Goal: Task Accomplishment & Management: Use online tool/utility

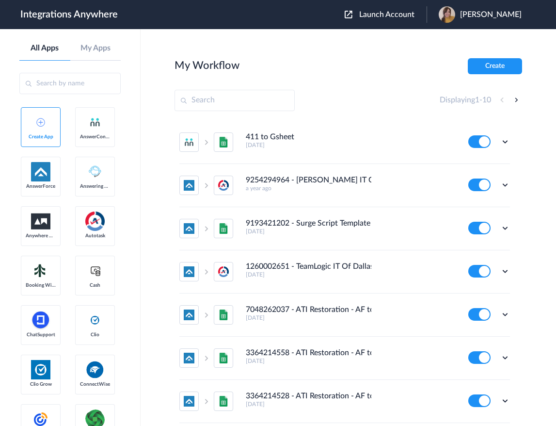
click at [405, 15] on span "Launch Account" at bounding box center [386, 15] width 55 height 8
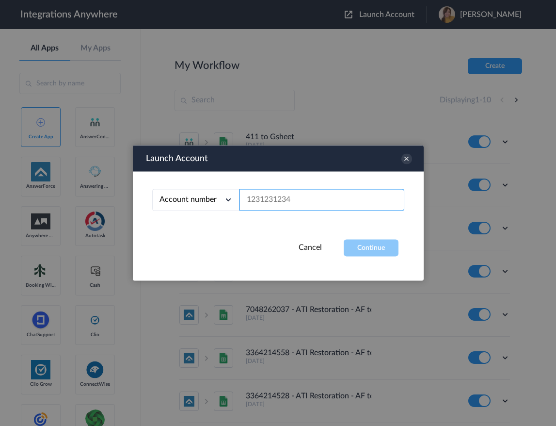
click at [295, 206] on input "text" at bounding box center [321, 200] width 165 height 22
paste input "2035297671"
type input "2035297671"
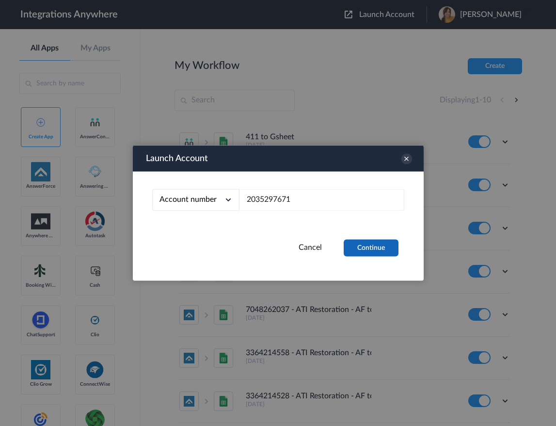
click at [350, 243] on button "Continue" at bounding box center [371, 247] width 55 height 17
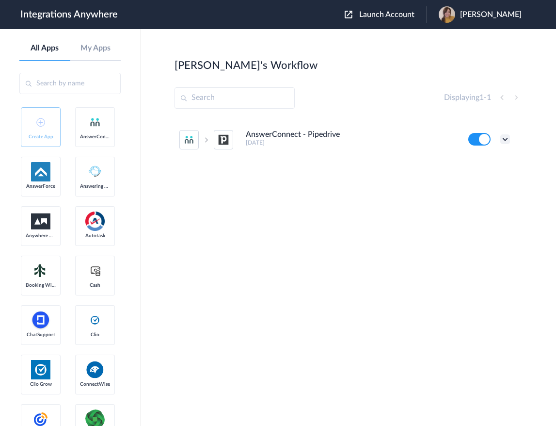
click at [506, 140] on icon at bounding box center [505, 139] width 10 height 10
click at [491, 177] on link "Task history" at bounding box center [477, 179] width 47 height 7
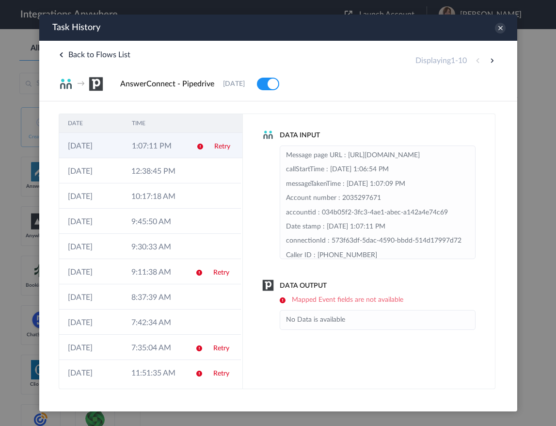
click at [139, 151] on td "1:07:11 PM" at bounding box center [155, 145] width 64 height 25
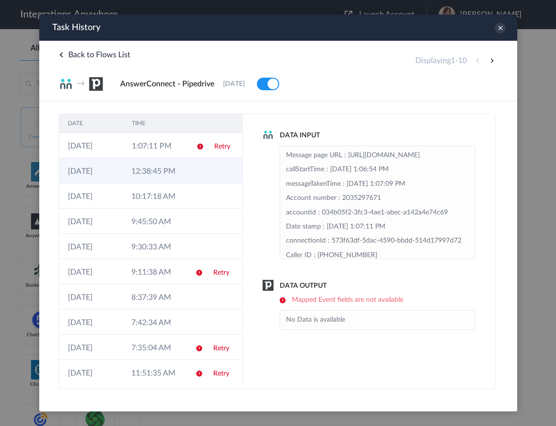
click at [147, 171] on td "12:38:45 PM" at bounding box center [153, 170] width 63 height 25
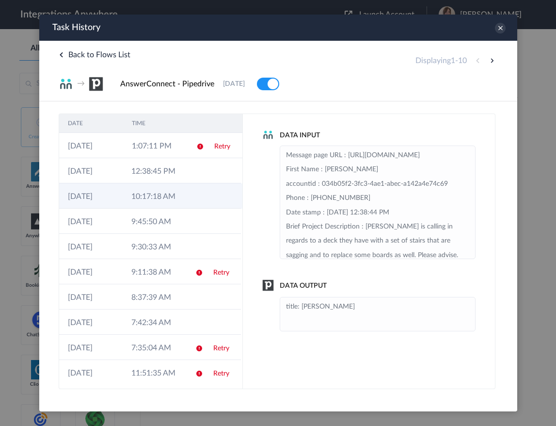
click at [147, 192] on td "10:17:18 AM" at bounding box center [153, 195] width 63 height 25
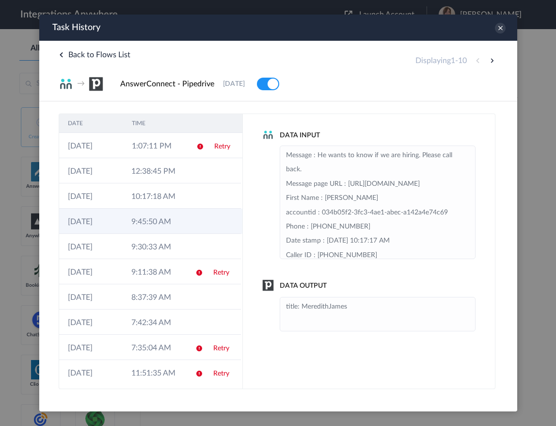
click at [142, 219] on td "9:45:50 AM" at bounding box center [153, 220] width 63 height 25
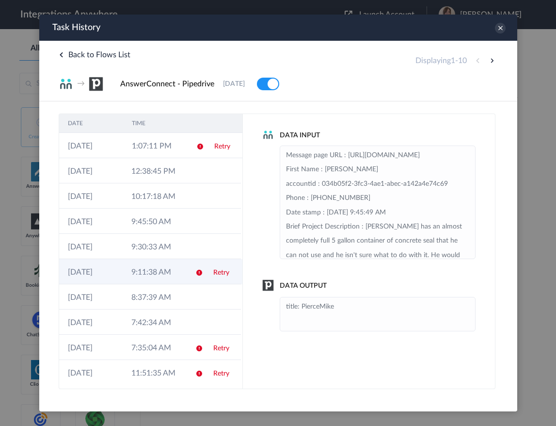
click at [114, 280] on td "21-08-2025" at bounding box center [90, 271] width 63 height 25
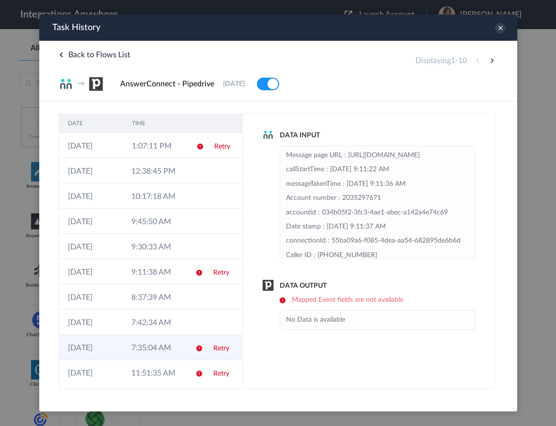
click at [107, 345] on td "21-08-2025" at bounding box center [90, 346] width 63 height 25
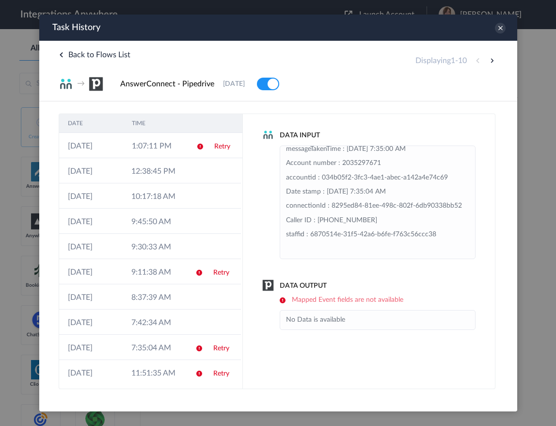
scroll to position [99, 0]
click at [139, 370] on td "11:51:35 AM" at bounding box center [153, 372] width 63 height 25
click at [502, 30] on icon at bounding box center [499, 28] width 11 height 11
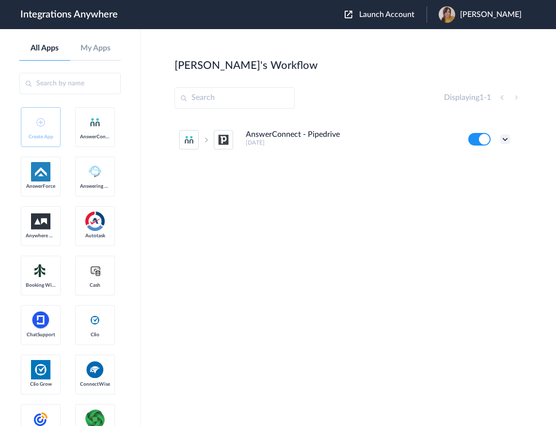
click at [502, 137] on icon at bounding box center [505, 139] width 10 height 10
click at [490, 167] on li "Edit" at bounding box center [478, 162] width 63 height 18
click at [504, 140] on icon at bounding box center [505, 139] width 10 height 10
click at [497, 180] on link "Task history" at bounding box center [477, 179] width 47 height 7
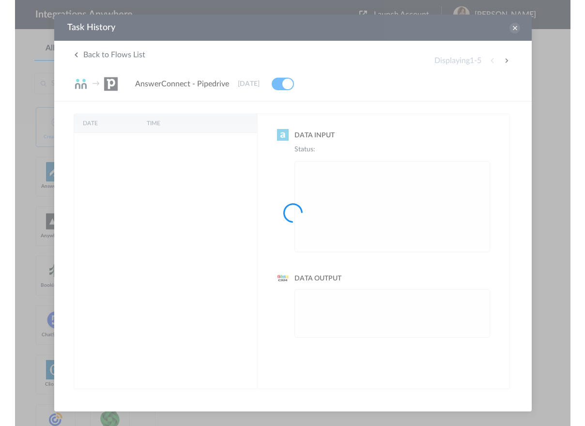
scroll to position [0, 0]
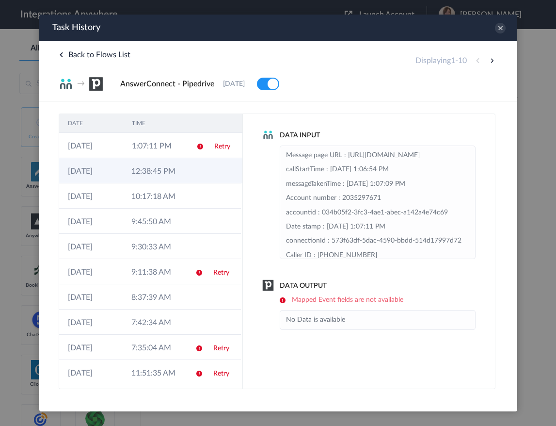
click at [134, 169] on td "12:38:45 PM" at bounding box center [153, 170] width 63 height 25
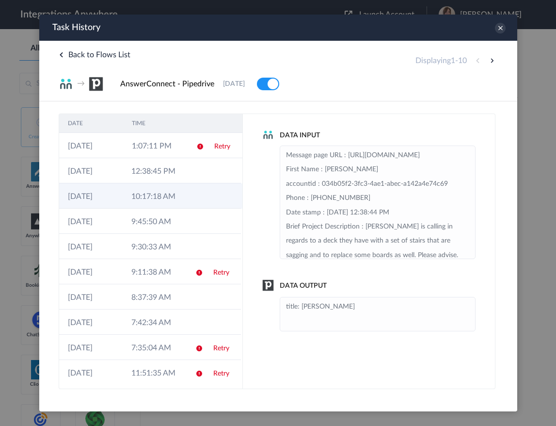
click at [162, 197] on td "10:17:18 AM" at bounding box center [153, 195] width 63 height 25
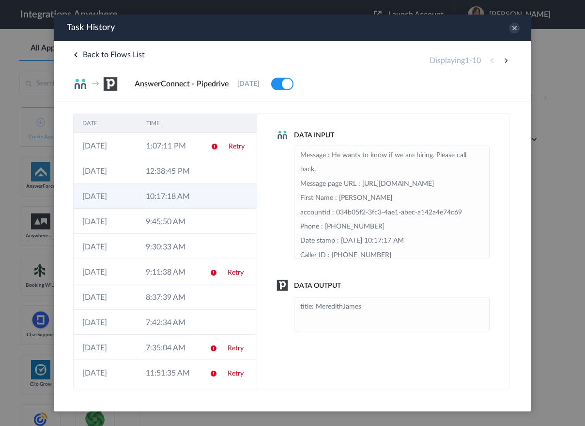
click at [143, 194] on td "10:17:18 AM" at bounding box center [168, 195] width 63 height 25
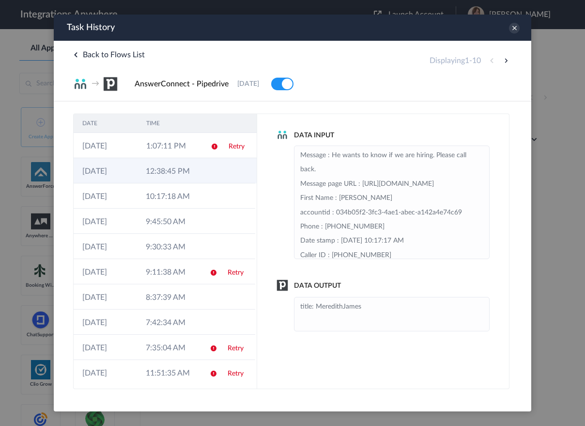
click at [154, 172] on td "12:38:45 PM" at bounding box center [168, 170] width 63 height 25
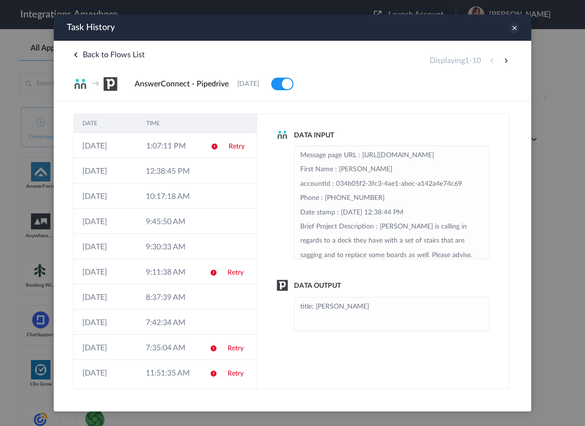
click at [511, 32] on icon at bounding box center [514, 28] width 11 height 11
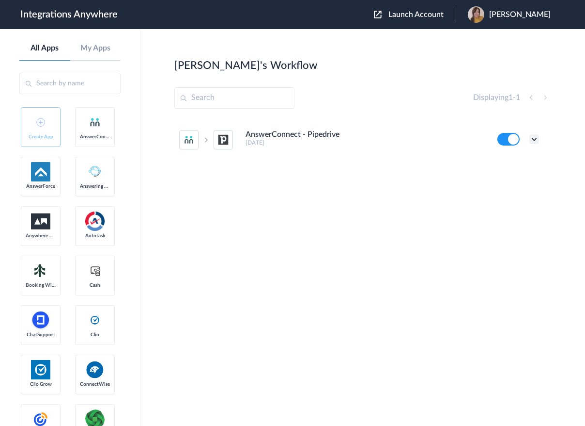
click at [537, 139] on icon at bounding box center [535, 139] width 10 height 10
click at [510, 159] on li "Edit" at bounding box center [507, 162] width 63 height 18
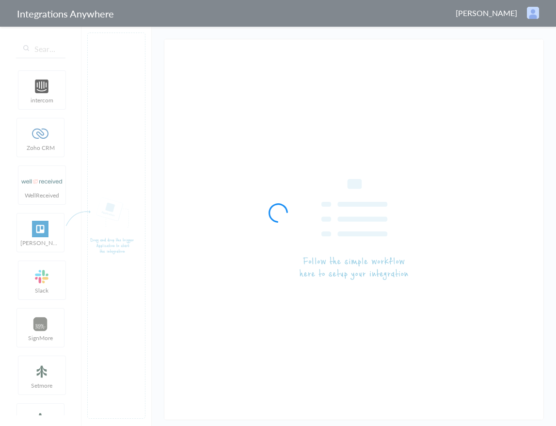
type input "AnswerConnect - Pipedrive"
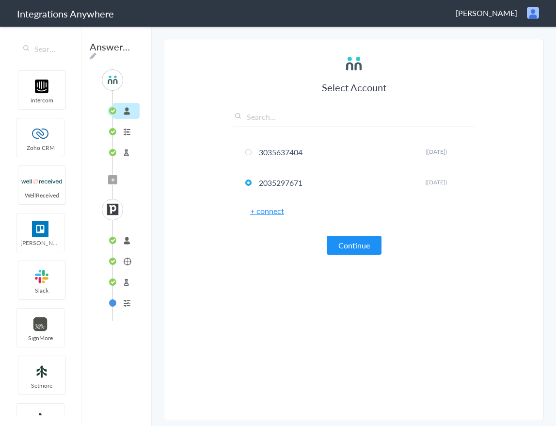
click at [127, 261] on li "Deal" at bounding box center [126, 261] width 27 height 16
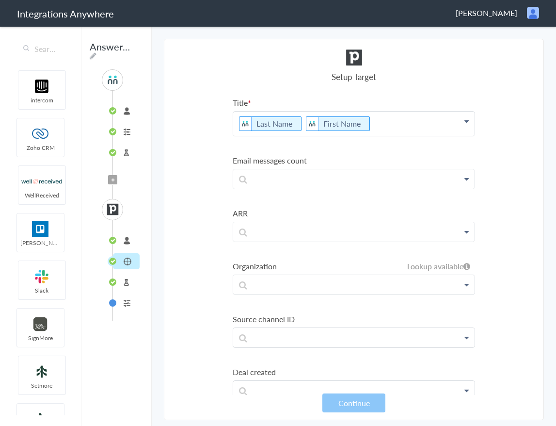
click at [115, 182] on span "Filter Applied" at bounding box center [112, 179] width 9 height 9
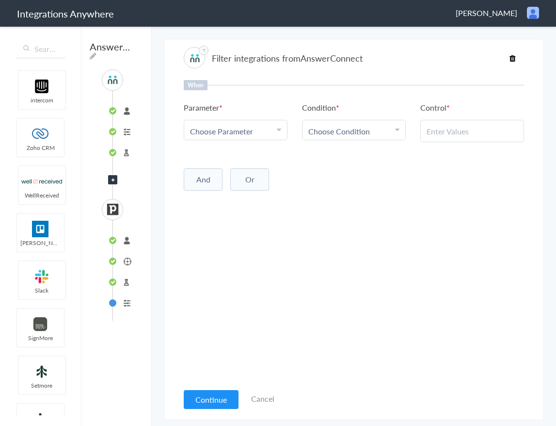
click at [243, 134] on span "Choose Parameter" at bounding box center [221, 131] width 63 height 11
click at [221, 156] on input "text" at bounding box center [235, 157] width 103 height 21
type input "call"
click at [203, 210] on link "Call Closing Note" at bounding box center [235, 213] width 103 height 21
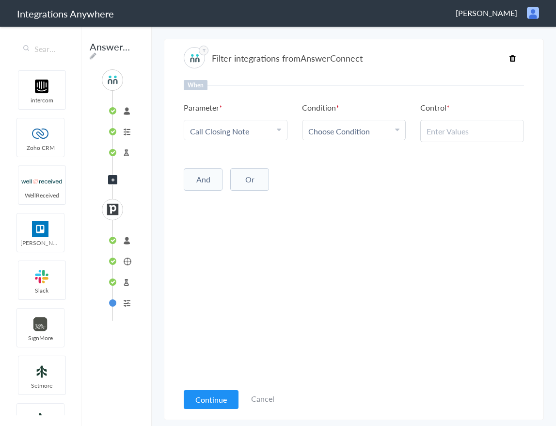
click at [365, 127] on span "Choose Condition" at bounding box center [339, 131] width 62 height 11
click at [349, 215] on link "Does Not Exists" at bounding box center [353, 220] width 103 height 21
click at [223, 395] on button "Continue" at bounding box center [211, 399] width 55 height 19
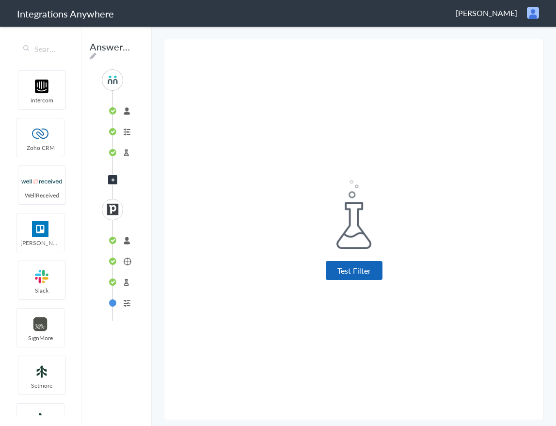
click at [342, 275] on button "Test Filter" at bounding box center [354, 270] width 57 height 19
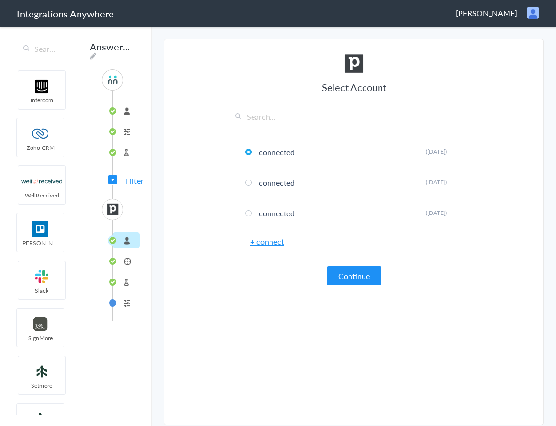
click at [127, 263] on li "Deal" at bounding box center [126, 261] width 27 height 16
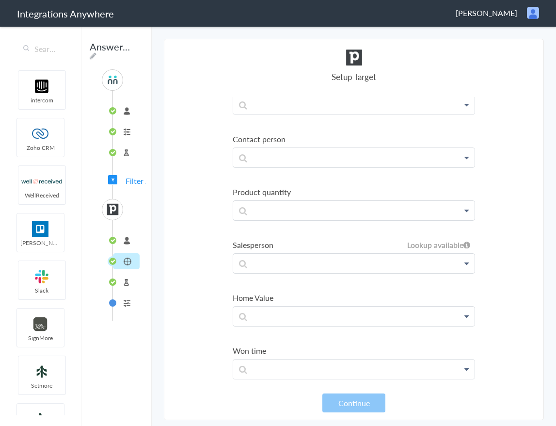
scroll to position [2243, 0]
drag, startPoint x: 501, startPoint y: 382, endPoint x: 496, endPoint y: 199, distance: 183.3
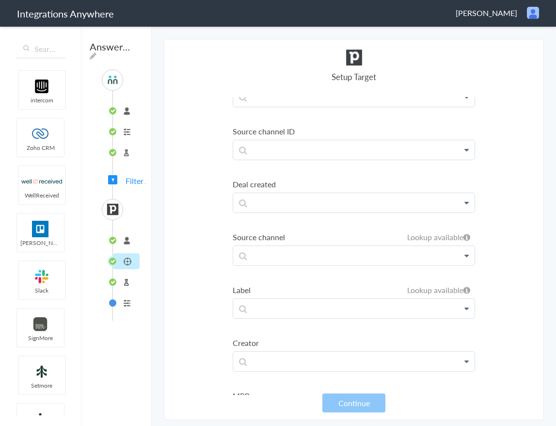
scroll to position [0, 0]
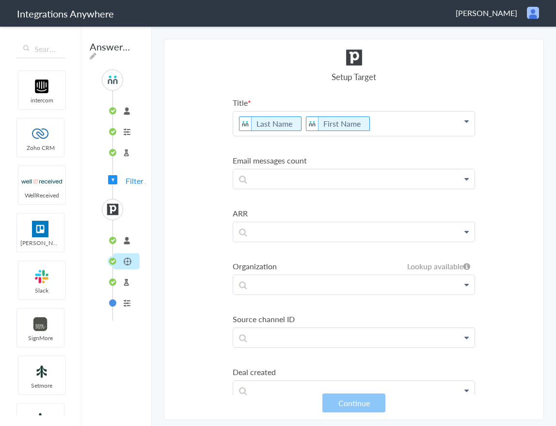
drag, startPoint x: 385, startPoint y: 286, endPoint x: 390, endPoint y: 152, distance: 134.3
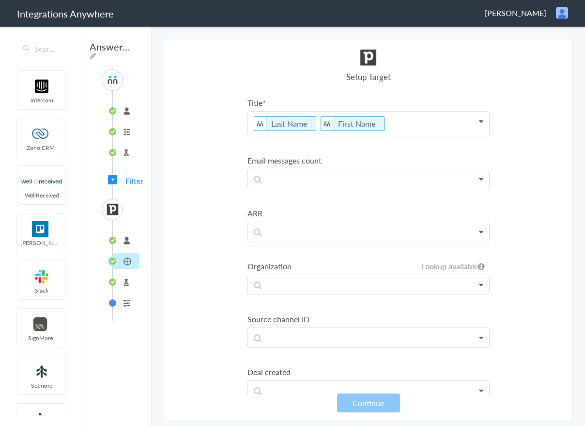
click at [316, 134] on p "Last Name First Name" at bounding box center [368, 123] width 241 height 24
click at [373, 407] on button "Continue" at bounding box center [368, 402] width 63 height 19
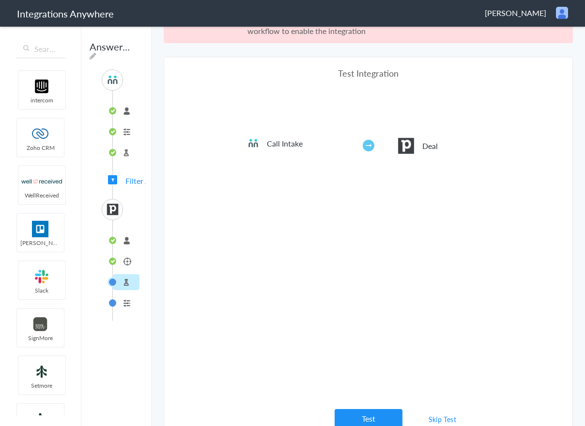
scroll to position [36, 0]
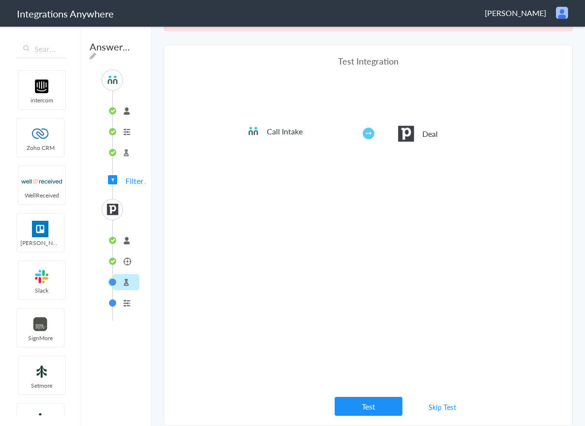
click at [441, 405] on link "Skip Test" at bounding box center [442, 406] width 51 height 17
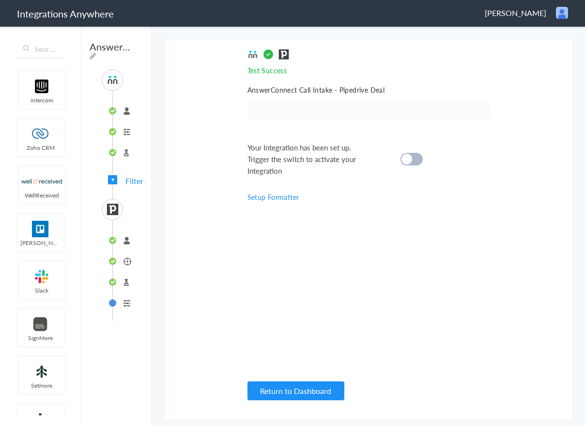
scroll to position [0, 0]
click at [412, 161] on div at bounding box center [412, 159] width 22 height 13
click at [303, 388] on button "Return to Dashboard" at bounding box center [296, 390] width 97 height 19
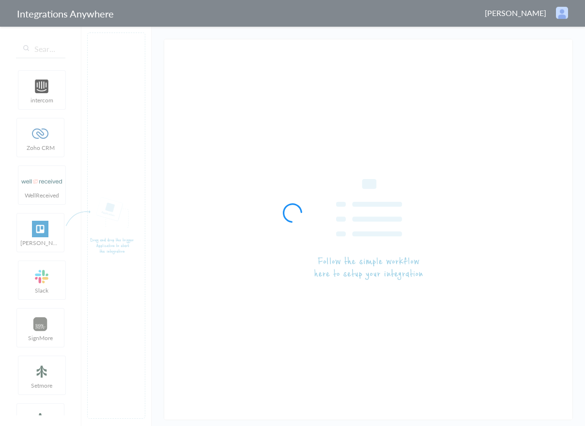
type input "AnswerConnect - Pipedrive"
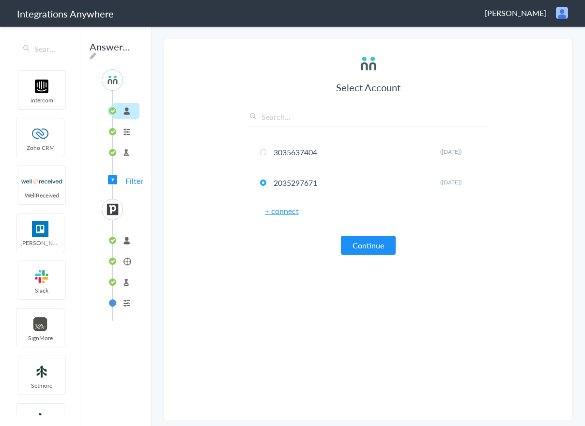
click at [119, 257] on li "Deal" at bounding box center [126, 261] width 27 height 16
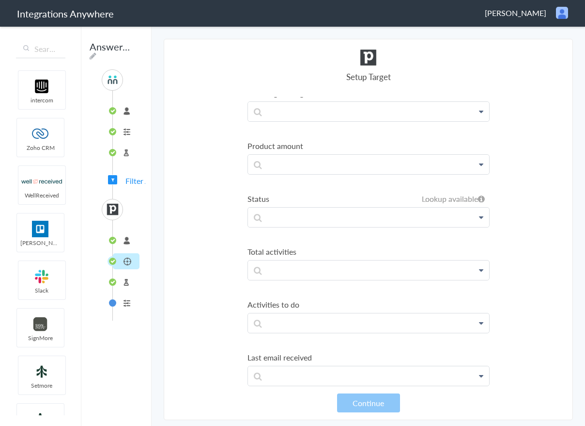
scroll to position [934, 0]
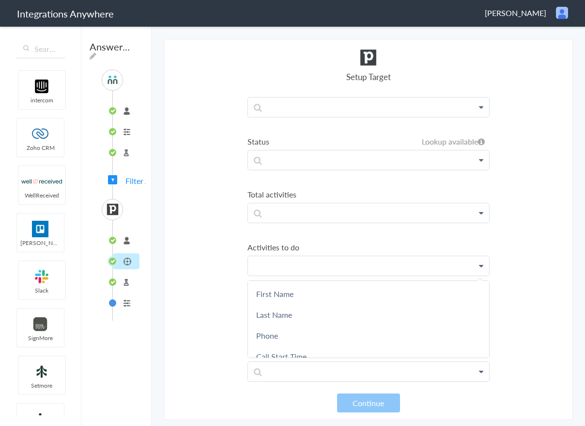
scroll to position [1031, 0]
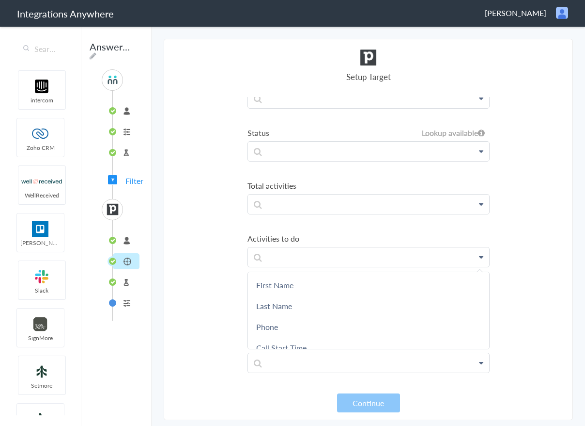
click at [234, 225] on section "Select Account 3035637404 Rename Delete ([DATE]) 2035297671 Rename Delete ([DAT…" at bounding box center [369, 229] width 410 height 381
